Goal: Transaction & Acquisition: Purchase product/service

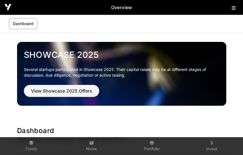
click at [28, 22] on link "Dashboard" at bounding box center [23, 23] width 28 height 11
click at [28, 23] on link "Dashboard" at bounding box center [23, 23] width 28 height 11
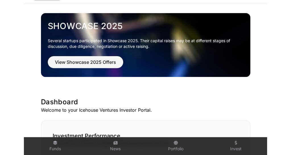
scroll to position [29, 0]
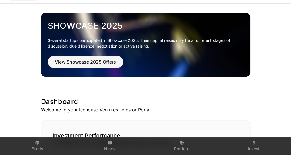
click at [0, 0] on link "Invest" at bounding box center [0, 0] width 0 height 0
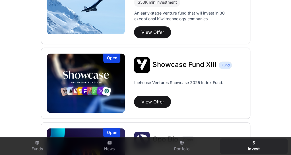
scroll to position [184, 0]
click at [171, 96] on button "View Offer" at bounding box center [152, 102] width 37 height 12
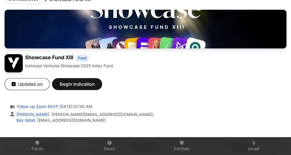
scroll to position [49, 0]
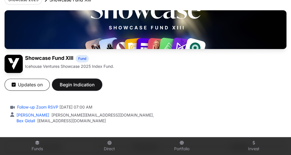
click at [102, 78] on button "Begin Indication" at bounding box center [77, 84] width 50 height 12
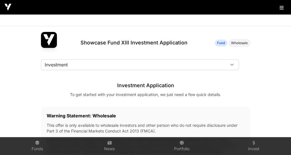
scroll to position [1, 0]
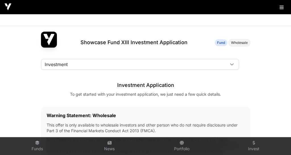
click at [0, 0] on div "Entities Selection" at bounding box center [0, 0] width 0 height 0
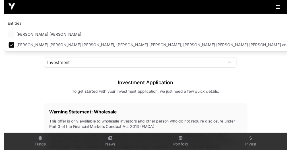
scroll to position [6, 3]
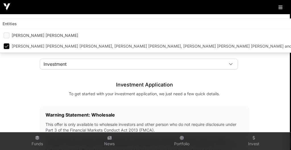
click at [241, 77] on div "Investment Application To get started with your investment application, we just…" at bounding box center [144, 86] width 209 height 22
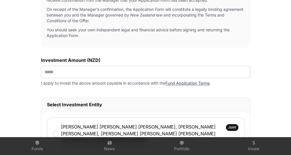
scroll to position [231, 0]
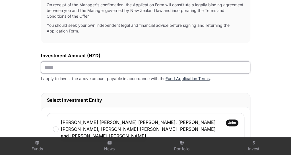
click at [159, 73] on input "text" at bounding box center [145, 67] width 209 height 12
type input "*******"
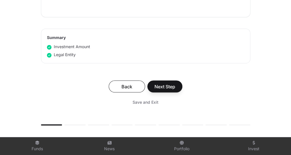
scroll to position [400, 0]
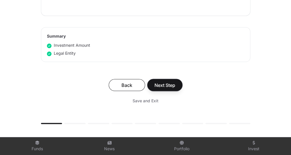
click at [175, 88] on span "Next Step" at bounding box center [164, 84] width 21 height 7
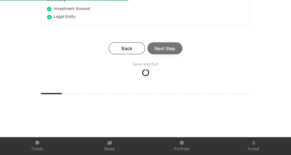
scroll to position [437, 0]
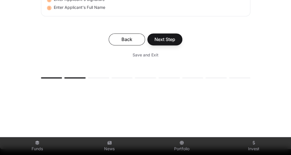
scroll to position [2988, 0]
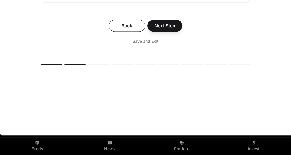
scroll to position [3006, 0]
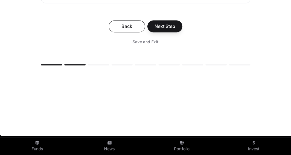
type input "***"
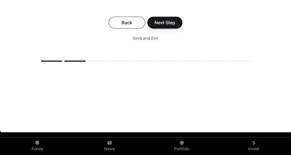
scroll to position [3123, 0]
type input "**********"
click at [175, 26] on span "Next Step" at bounding box center [164, 22] width 21 height 7
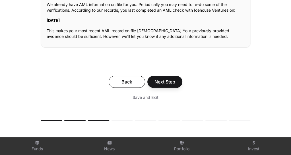
scroll to position [174, 0]
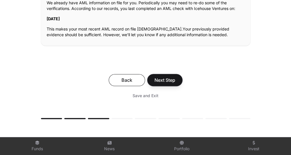
click at [175, 83] on span "Next Step" at bounding box center [164, 79] width 21 height 7
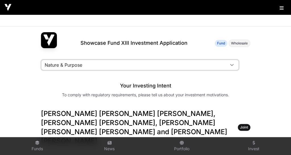
click at [158, 60] on span "Nature & Purpose" at bounding box center [133, 65] width 184 height 10
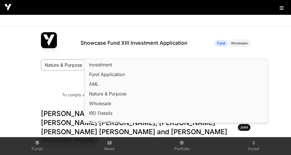
click at [195, 32] on div "Showcase Fund XIII Investment Application Fund Wholesale" at bounding box center [145, 43] width 209 height 22
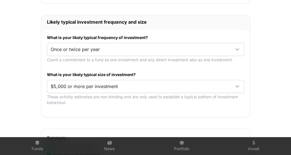
scroll to position [322, 0]
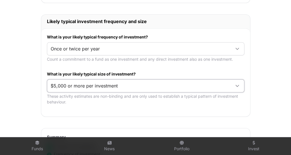
click at [204, 91] on span "$5,000 or more per investment" at bounding box center [138, 85] width 183 height 10
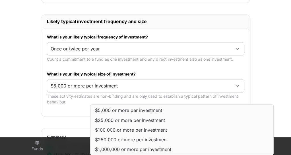
click at [205, 80] on div "What is your likely typical frequency of investment? Once or twice per year Cou…" at bounding box center [145, 72] width 209 height 88
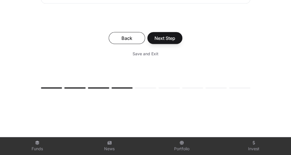
scroll to position [489, 0]
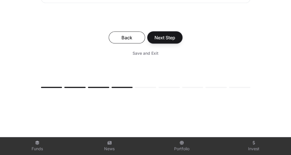
click at [175, 41] on span "Next Step" at bounding box center [164, 37] width 21 height 7
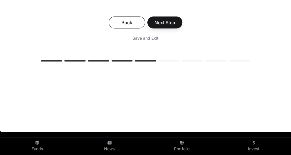
scroll to position [1432, 0]
click at [175, 26] on span "Next Step" at bounding box center [164, 22] width 21 height 7
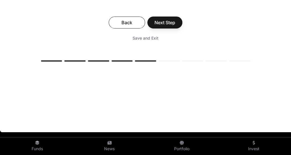
scroll to position [861, 0]
click at [175, 26] on span "Next Step" at bounding box center [164, 22] width 21 height 7
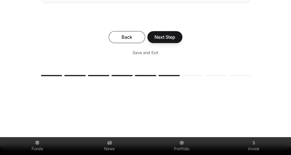
scroll to position [237, 0]
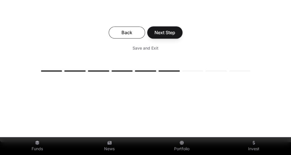
click at [175, 36] on span "Next Step" at bounding box center [164, 32] width 21 height 7
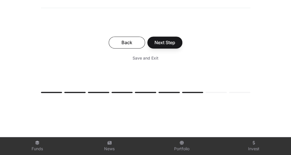
scroll to position [334, 0]
click at [175, 45] on span "Next Step" at bounding box center [164, 42] width 21 height 7
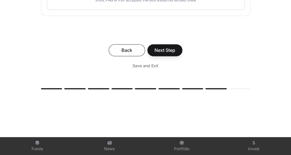
scroll to position [354, 0]
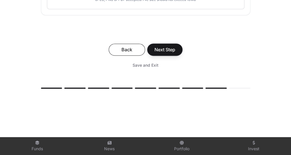
click at [175, 53] on span "Next Step" at bounding box center [164, 49] width 21 height 7
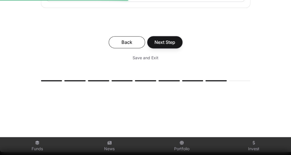
scroll to position [362, 0]
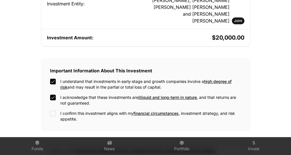
scroll to position [197, 0]
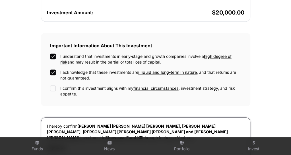
drag, startPoint x: 199, startPoint y: 71, endPoint x: 167, endPoint y: 78, distance: 33.0
click at [167, 78] on label "I acknowledge that these investments are illiquid and long-term in nature , and…" at bounding box center [150, 74] width 181 height 11
click at [103, 76] on label "I acknowledge that these investments are illiquid and long-term in nature , and…" at bounding box center [150, 74] width 181 height 11
click at [99, 84] on div "I understand that investments in early-stage and growth companies involve a hig…" at bounding box center [145, 74] width 191 height 43
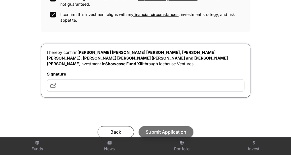
scroll to position [272, 0]
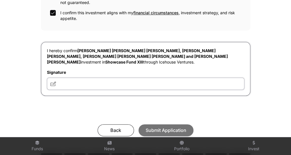
click at [130, 84] on input "text" at bounding box center [145, 83] width 197 height 12
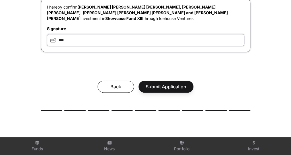
scroll to position [317, 0]
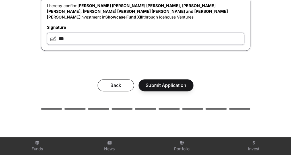
type input "***"
click at [186, 82] on span "Submit Application" at bounding box center [166, 85] width 41 height 7
